Goal: Transaction & Acquisition: Purchase product/service

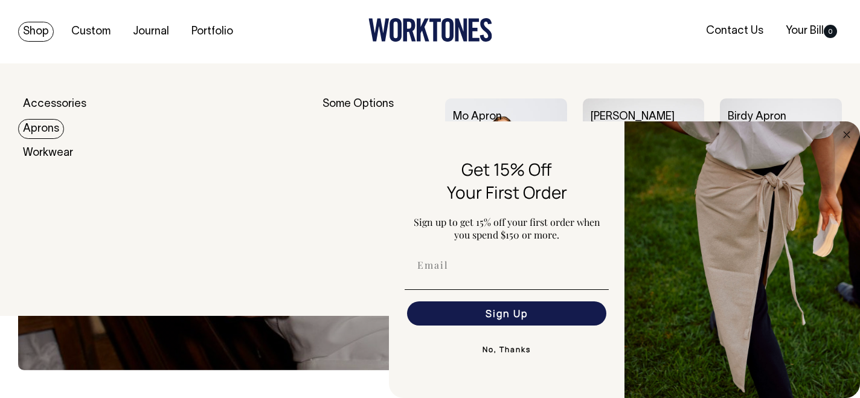
click at [57, 131] on link "Aprons" at bounding box center [41, 129] width 46 height 20
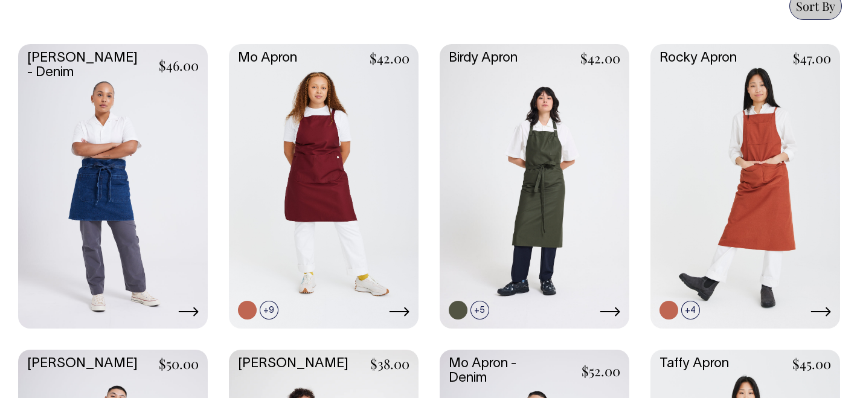
scroll to position [540, 0]
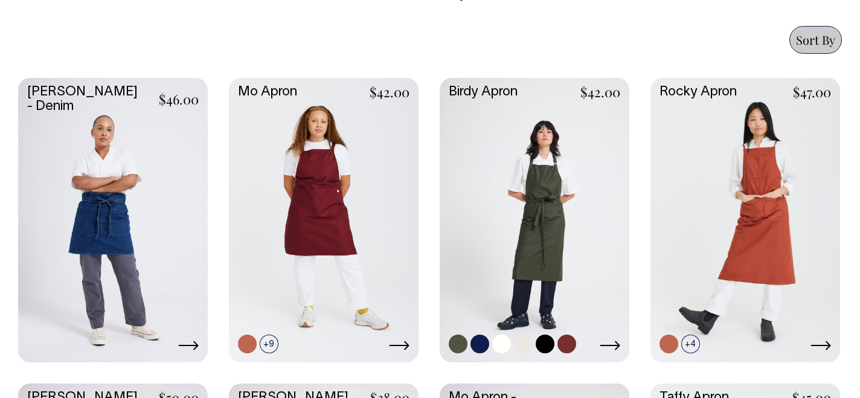
click at [550, 212] on link at bounding box center [535, 219] width 190 height 282
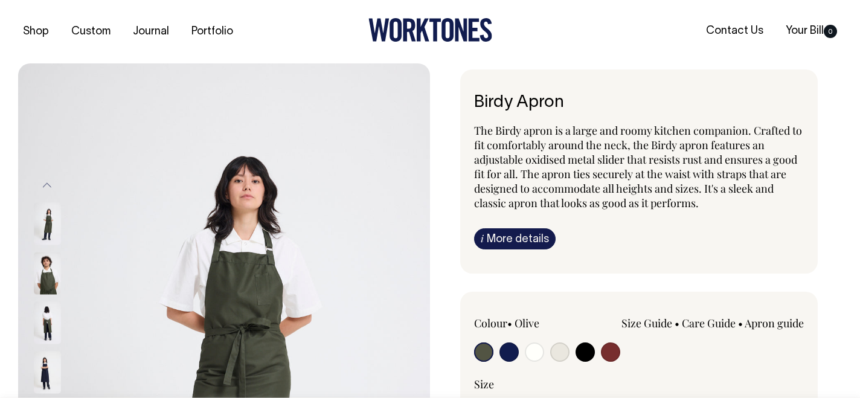
click at [612, 348] on input "radio" at bounding box center [610, 351] width 19 height 19
radio input "true"
select select "Burgundy"
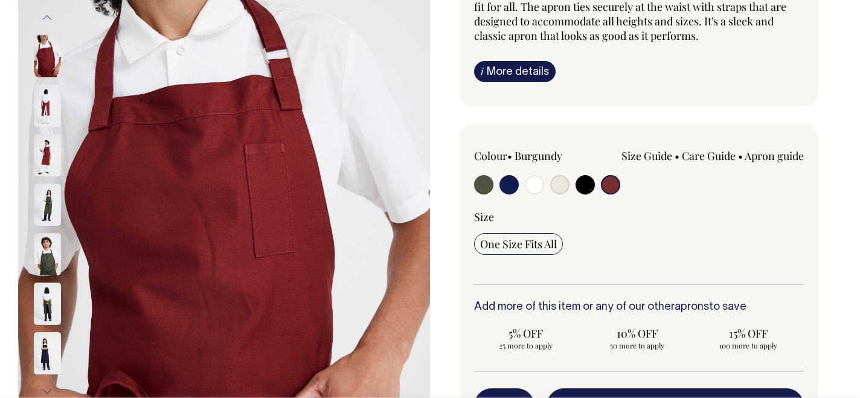
click at [45, 156] on img at bounding box center [47, 155] width 27 height 42
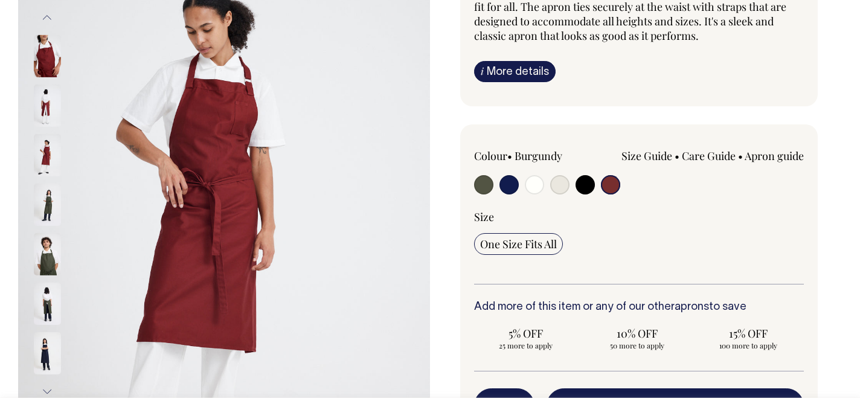
scroll to position [168, 0]
